Goal: Task Accomplishment & Management: Manage account settings

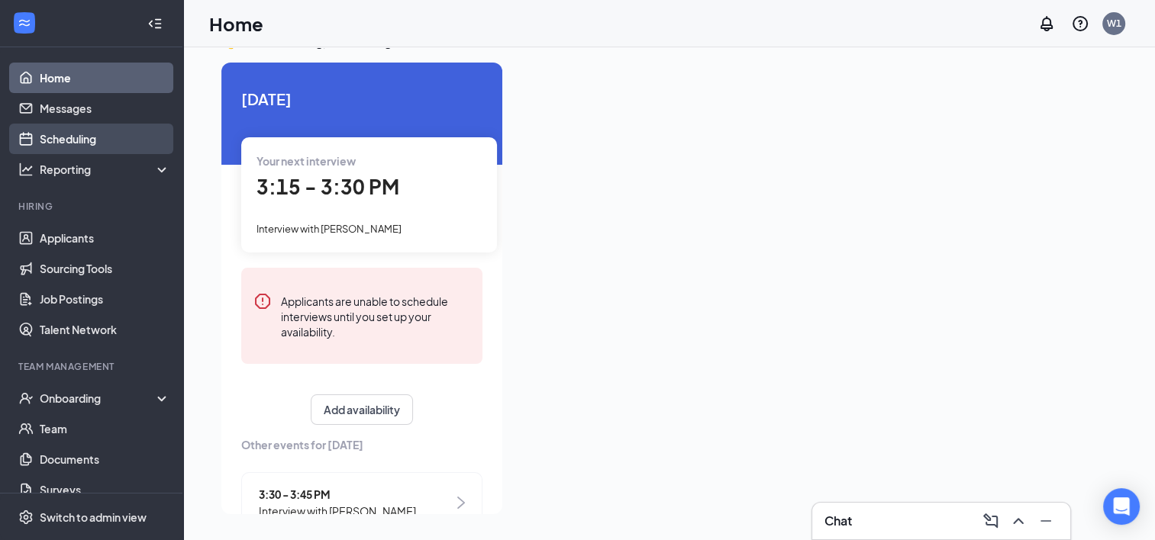
click at [51, 134] on link "Scheduling" at bounding box center [105, 139] width 131 height 31
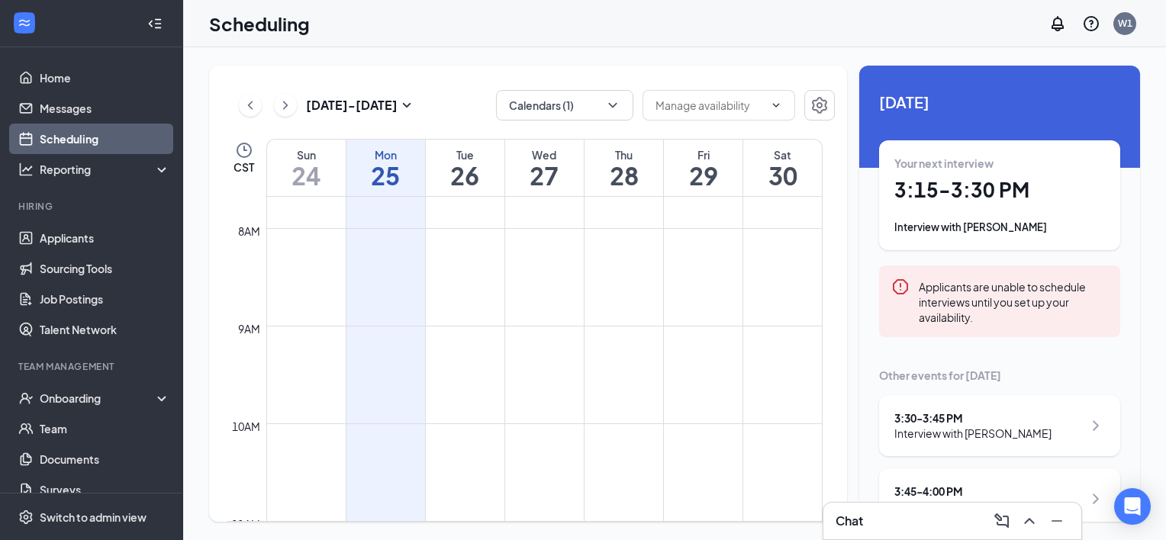
click at [560, 165] on h1 "27" at bounding box center [544, 176] width 79 height 26
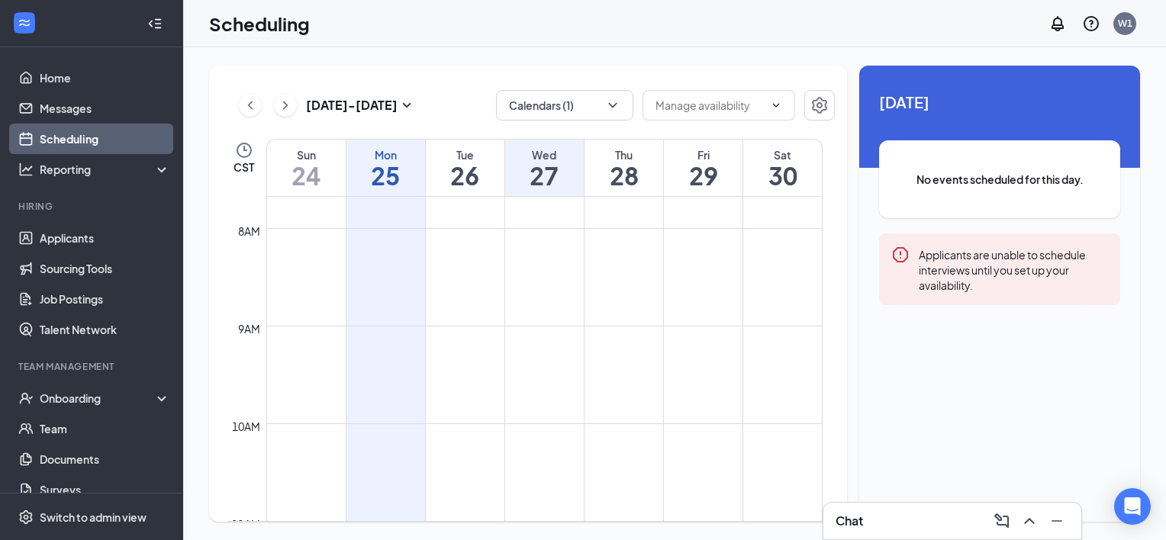
click at [611, 169] on h1 "28" at bounding box center [624, 176] width 79 height 26
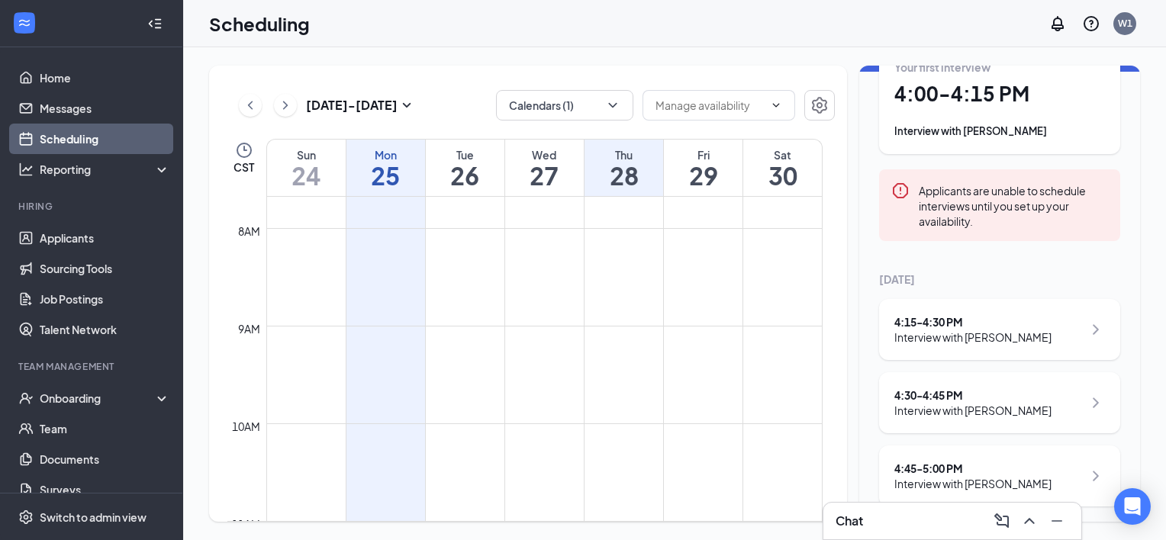
scroll to position [105, 0]
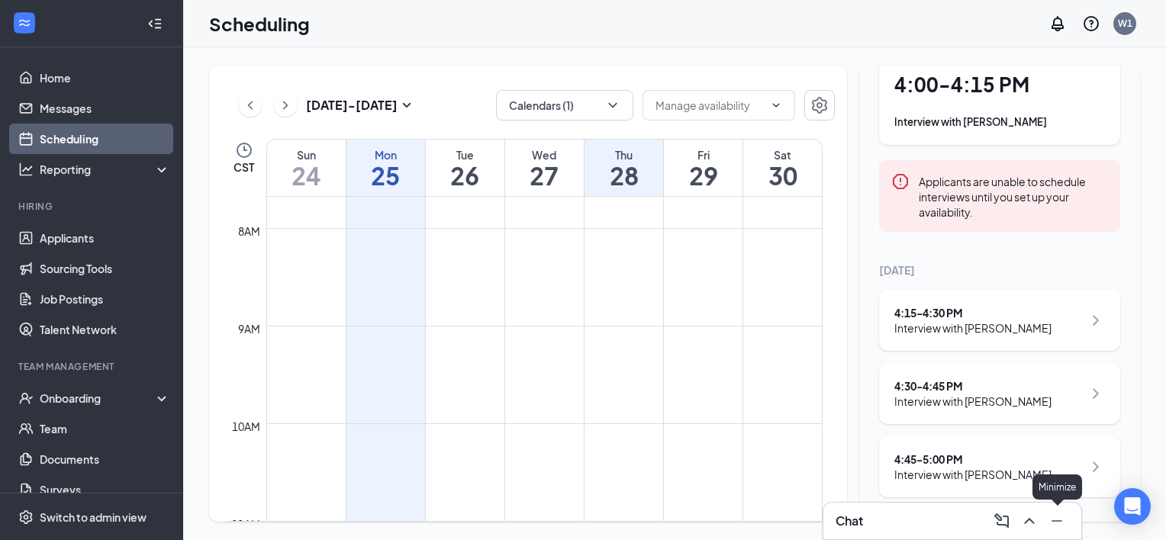
click at [1053, 523] on icon "Minimize" at bounding box center [1057, 521] width 18 height 18
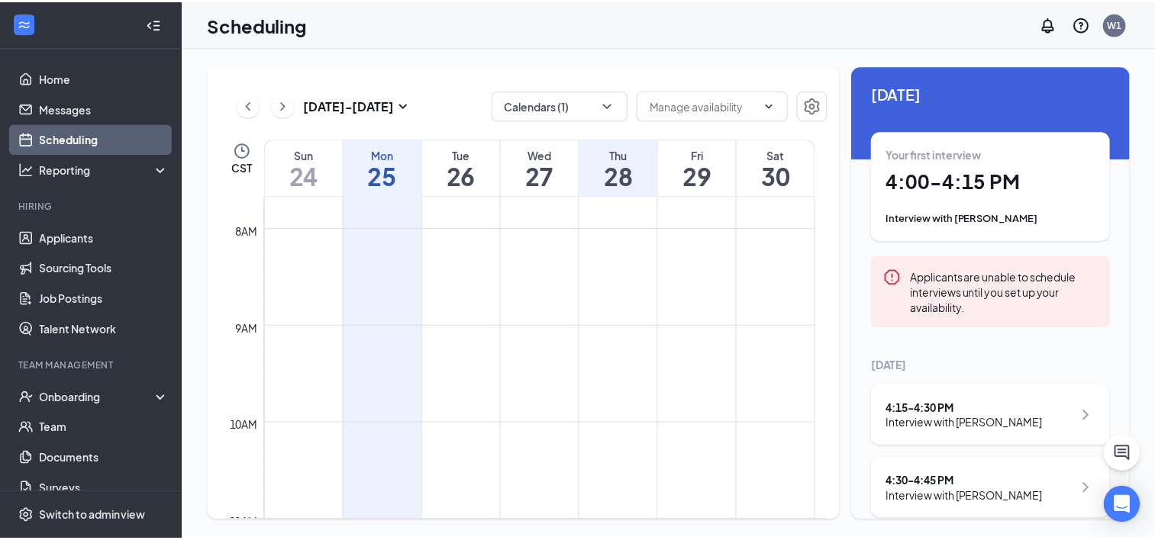
scroll to position [0, 0]
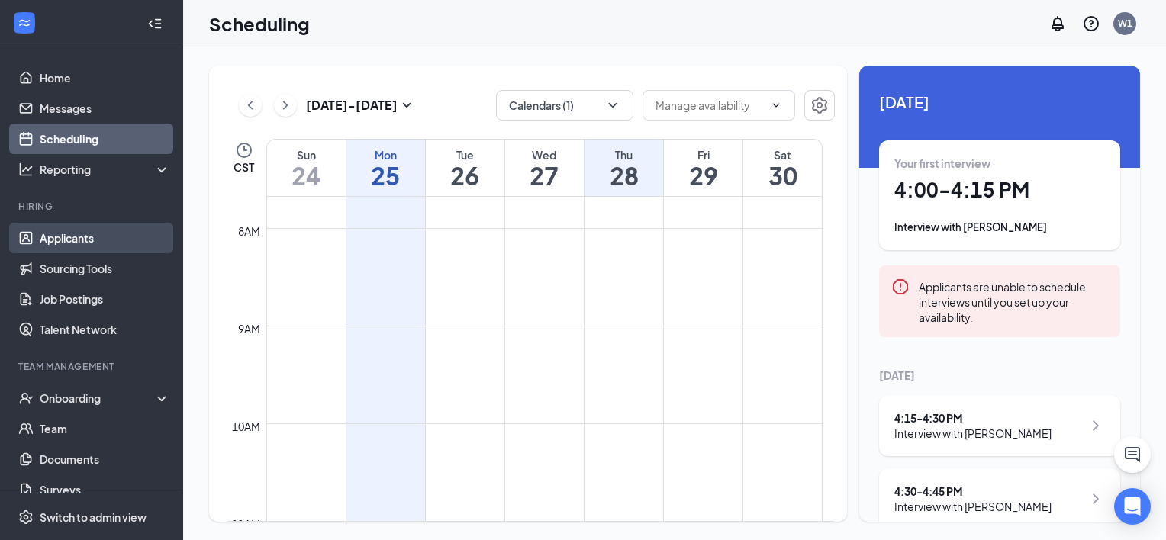
click at [65, 251] on link "Applicants" at bounding box center [105, 238] width 131 height 31
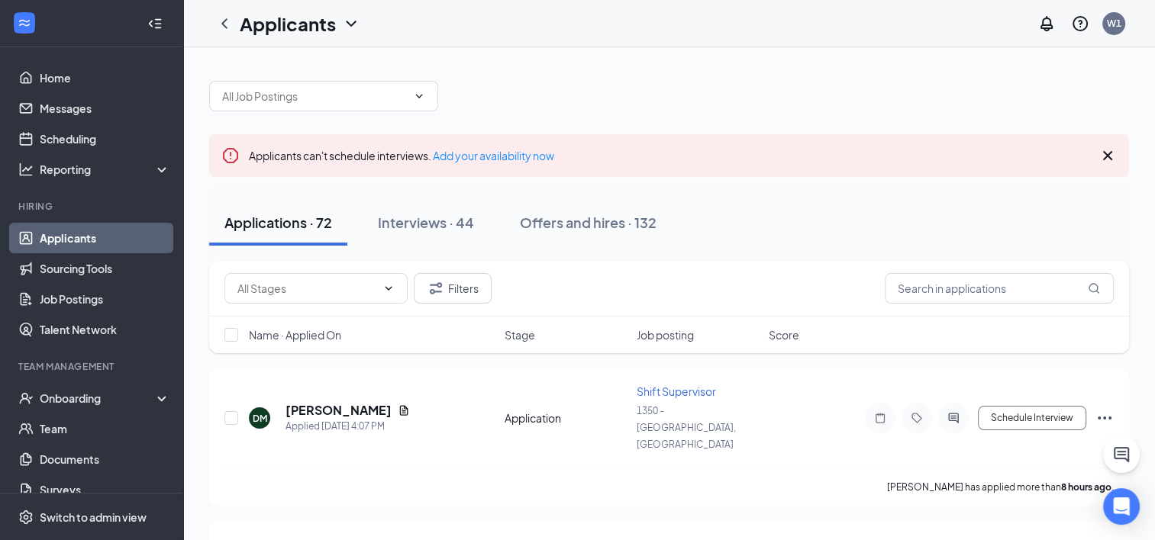
click at [413, 250] on div "Applications · 72 Interviews · 44 Offers and hires · 132" at bounding box center [669, 223] width 920 height 76
click at [413, 234] on button "Interviews · 44" at bounding box center [426, 223] width 127 height 46
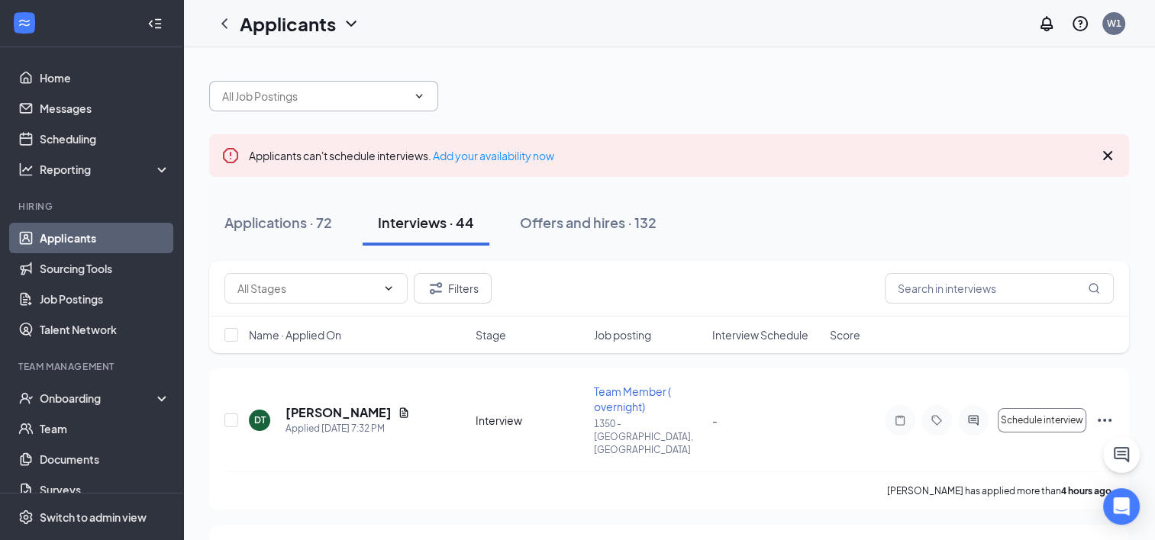
click at [361, 107] on span at bounding box center [323, 96] width 229 height 31
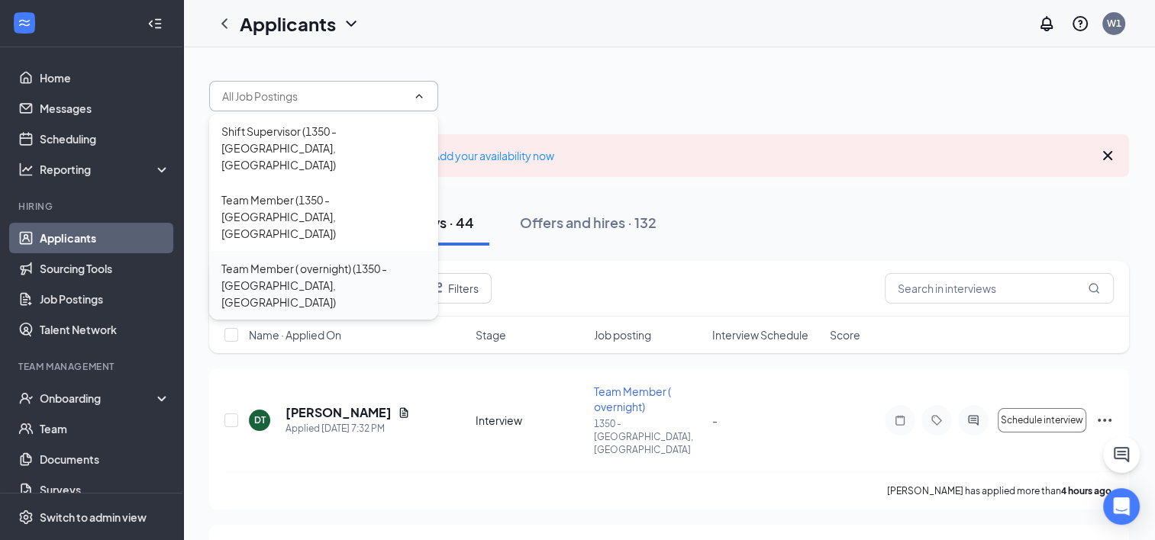
click at [303, 260] on div "Team Member ( overnight) (1350 - [GEOGRAPHIC_DATA], [GEOGRAPHIC_DATA])" at bounding box center [323, 285] width 205 height 50
type input "Team Member ( overnight) (1350 - [GEOGRAPHIC_DATA], [GEOGRAPHIC_DATA])"
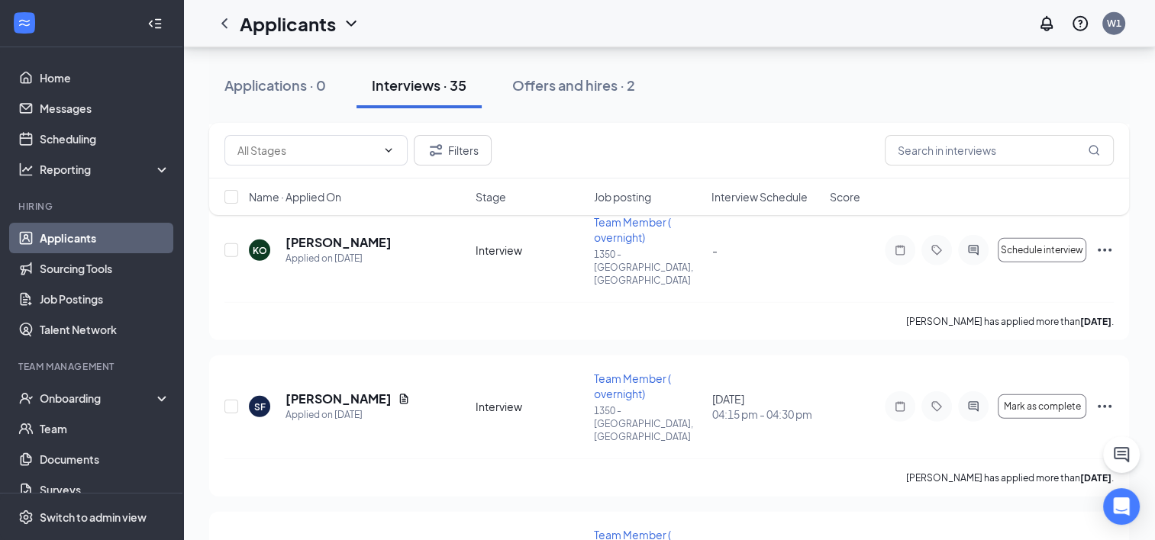
scroll to position [4424, 0]
